Goal: Information Seeking & Learning: Find specific fact

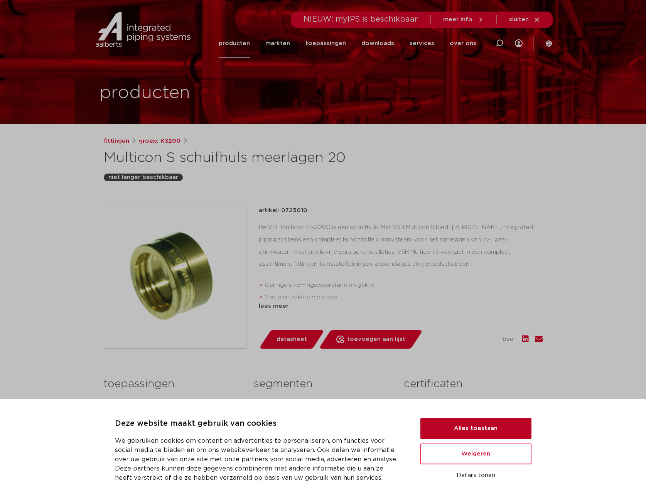
click at [472, 424] on button "Alles toestaan" at bounding box center [475, 428] width 111 height 21
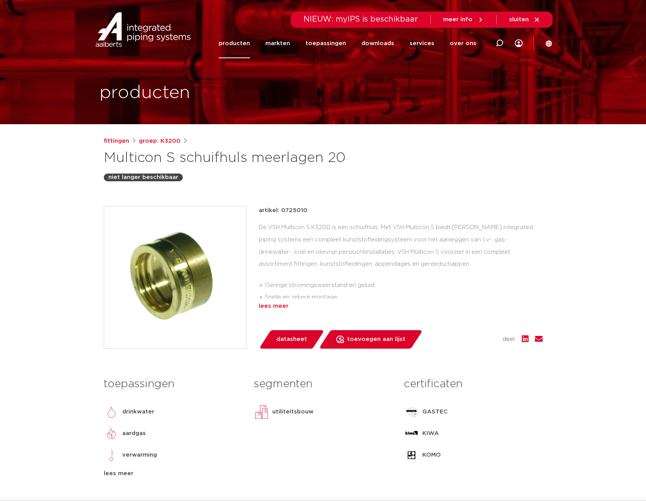
click at [268, 304] on div "lees meer" at bounding box center [401, 305] width 284 height 9
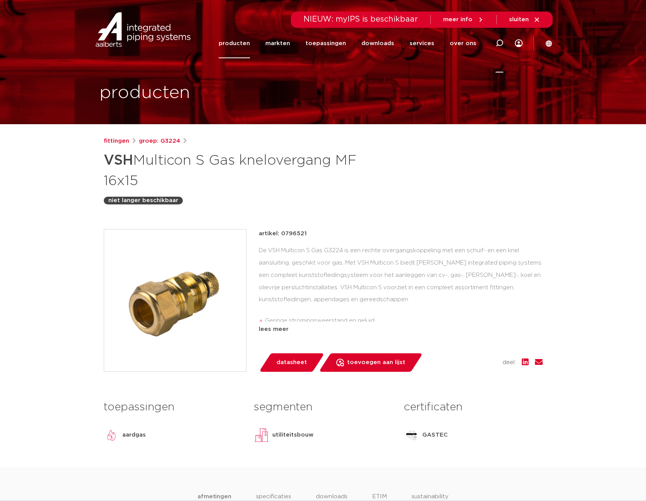
click at [499, 42] on icon at bounding box center [499, 43] width 8 height 8
type input "multicon [PERSON_NAME] 16"
click button "Zoeken" at bounding box center [0, 0] width 0 height 0
